Goal: Information Seeking & Learning: Learn about a topic

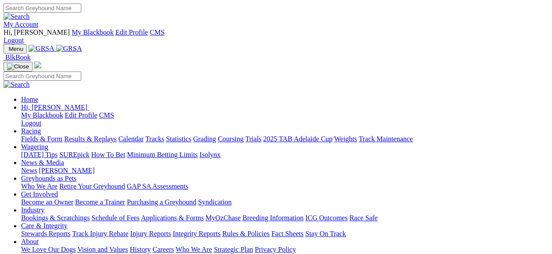
drag, startPoint x: 0, startPoint y: 0, endPoint x: 163, endPoint y: 7, distance: 163.4
click at [163, 7] on div "My Account Hi, Barry My Blackbook Edit Profile CMS Logout" at bounding box center [276, 24] width 545 height 41
click at [37, 135] on link "Fields & Form" at bounding box center [41, 138] width 41 height 7
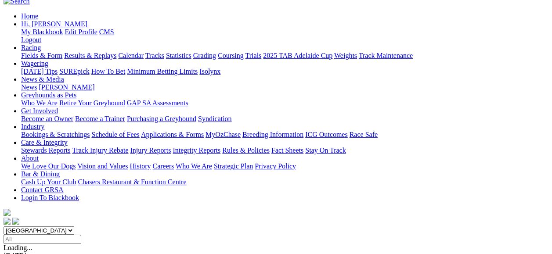
scroll to position [117, 0]
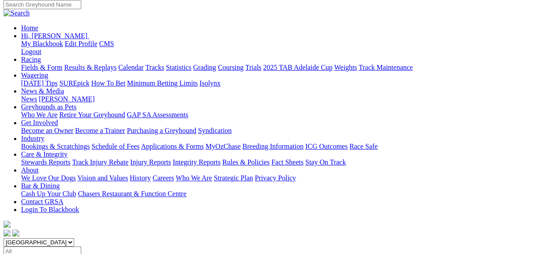
scroll to position [93, 0]
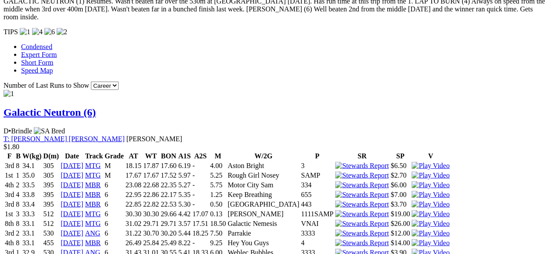
scroll to position [14, 0]
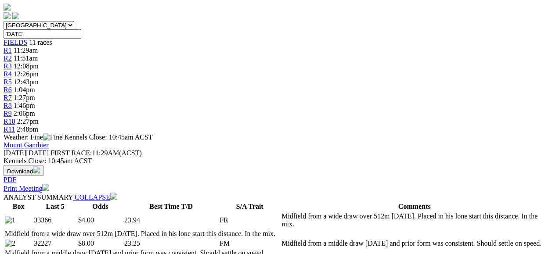
scroll to position [6, 0]
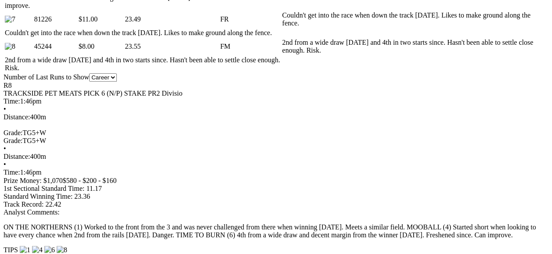
scroll to position [133, 0]
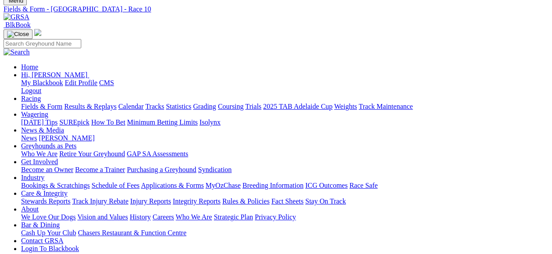
scroll to position [19, 0]
